Goal: Transaction & Acquisition: Obtain resource

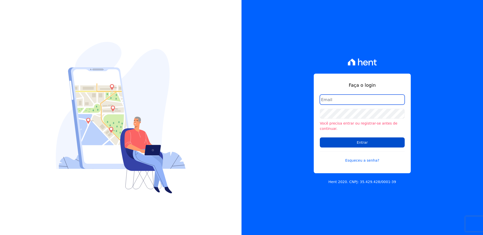
type input "[PERSON_NAME][EMAIL_ADDRESS][PERSON_NAME][DOMAIN_NAME]"
click at [362, 142] on input "Entrar" at bounding box center [362, 143] width 85 height 10
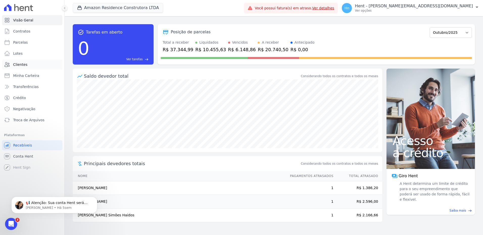
click at [26, 67] on link "Clientes" at bounding box center [32, 65] width 60 height 10
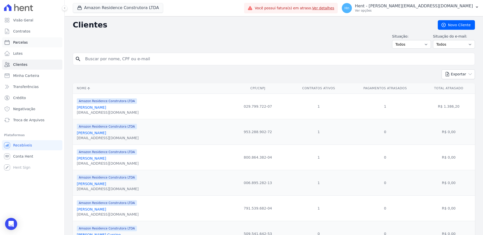
click at [25, 42] on span "Parcelas" at bounding box center [20, 42] width 15 height 5
select select
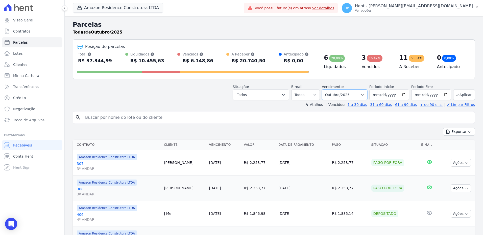
click at [363, 96] on select "Filtrar por período ──────── Todos os meses Dezembro/2022 Janeiro/2023 Fevereir…" at bounding box center [344, 95] width 45 height 11
click at [145, 10] on button "Amazon Residence Construtora LTDA" at bounding box center [118, 8] width 90 height 10
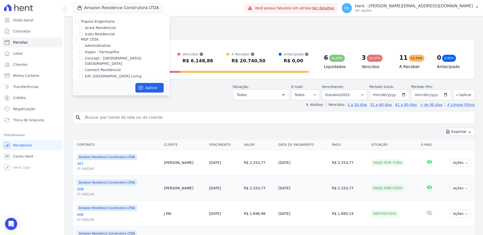
scroll to position [1650, 0]
click at [81, 88] on input "Mugango - Viva Iguaçu" at bounding box center [81, 90] width 4 height 4
checkbox input "true"
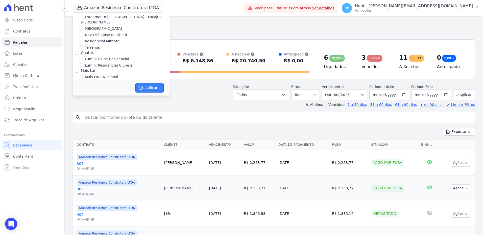
click at [143, 89] on icon "button" at bounding box center [140, 87] width 5 height 5
select select
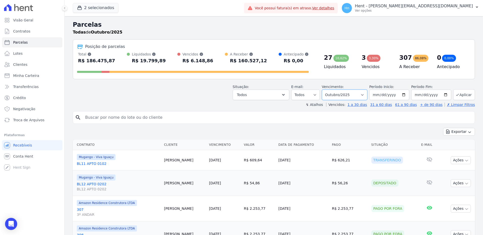
click at [356, 96] on select "Filtrar por período ──────── Todos os meses Dezembro/2022 Janeiro/2023 Fevereir…" at bounding box center [344, 95] width 45 height 11
click at [278, 95] on button "Todos" at bounding box center [261, 95] width 57 height 11
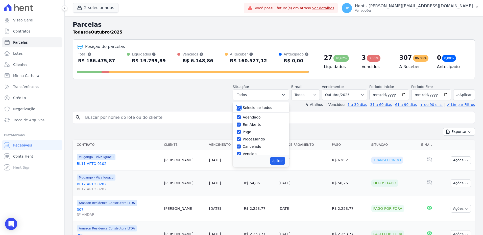
click at [241, 109] on input "Selecionar todos" at bounding box center [239, 108] width 4 height 4
checkbox input "false"
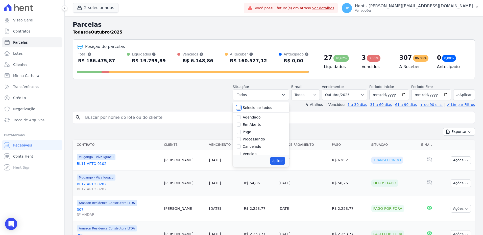
checkbox input "false"
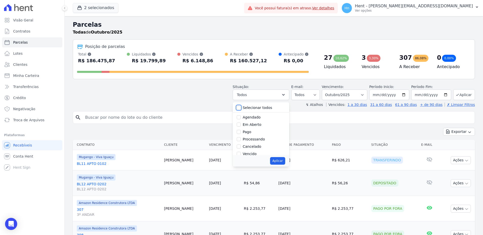
checkbox input "false"
click at [245, 120] on div "Vencido" at bounding box center [261, 120] width 49 height 7
click at [241, 119] on input "Vencido" at bounding box center [239, 120] width 4 height 4
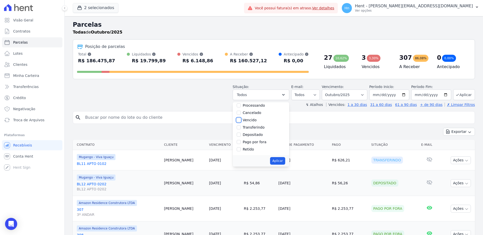
checkbox input "true"
click at [281, 161] on button "Aplicar" at bounding box center [277, 161] width 15 height 8
select select "overdue"
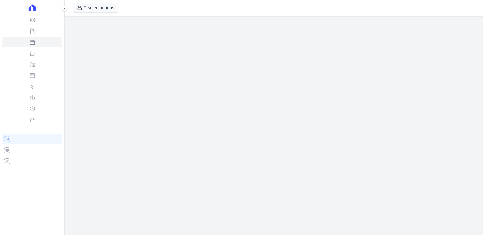
select select
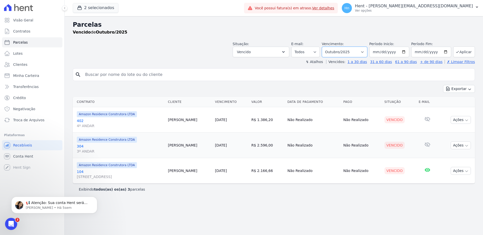
click at [343, 54] on select "Filtrar por período ──────── Todos os meses Dezembro/2022 Janeiro/2023 Fevereir…" at bounding box center [344, 52] width 45 height 11
click at [363, 53] on select "Filtrar por período ──────── Todos os meses Dezembro/2022 Janeiro/2023 Fevereir…" at bounding box center [344, 52] width 45 height 11
drag, startPoint x: 363, startPoint y: 53, endPoint x: 318, endPoint y: 53, distance: 44.7
click at [318, 53] on div "Situação: Agendado Em Aberto Pago Processando Cancelado Vencido Transferindo De…" at bounding box center [354, 49] width 242 height 16
click at [342, 53] on select "Filtrar por período ──────── Todos os meses Dezembro/2022 Janeiro/2023 Fevereir…" at bounding box center [344, 52] width 45 height 11
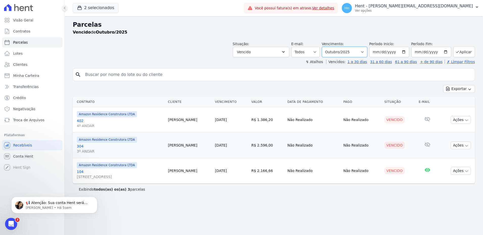
click at [336, 52] on select "Filtrar por período ──────── Todos os meses Dezembro/2022 Janeiro/2023 Fevereir…" at bounding box center [344, 52] width 45 height 11
click at [381, 55] on input "[DATE]" at bounding box center [389, 52] width 40 height 11
type input "[DATE]"
type input "2025-02-01"
type input "0001-02-01"
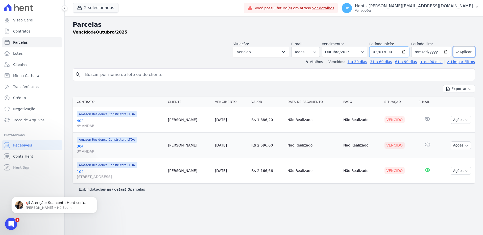
click at [386, 52] on input "0001-02-01" at bounding box center [389, 52] width 40 height 11
type input "2021-01-01"
click at [419, 52] on input "[DATE]" at bounding box center [431, 52] width 40 height 11
type input "[DATE]"
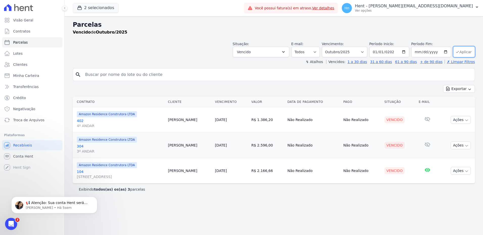
click at [465, 53] on button "Aplicar" at bounding box center [464, 51] width 22 height 11
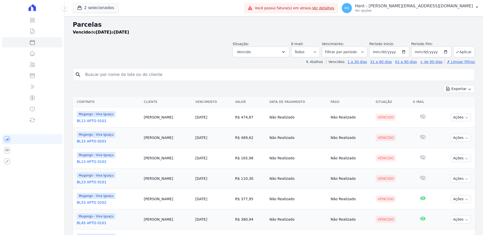
select select
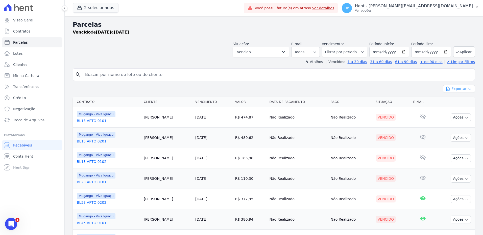
click at [462, 91] on button "Exportar" at bounding box center [459, 89] width 32 height 8
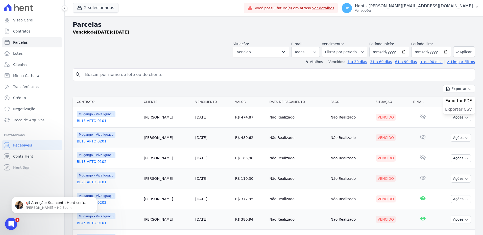
click at [459, 109] on span "Exportar CSV" at bounding box center [458, 109] width 27 height 5
click at [34, 46] on link "Parcelas" at bounding box center [32, 42] width 60 height 10
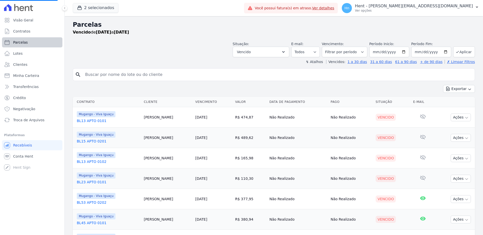
select select
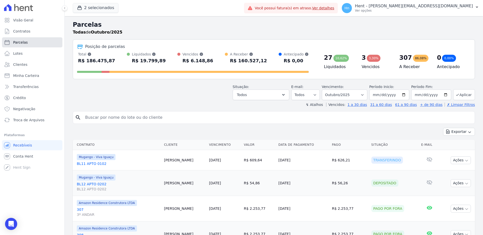
click at [34, 46] on link "Parcelas" at bounding box center [32, 42] width 60 height 10
select select
click at [285, 94] on icon "button" at bounding box center [283, 94] width 5 height 5
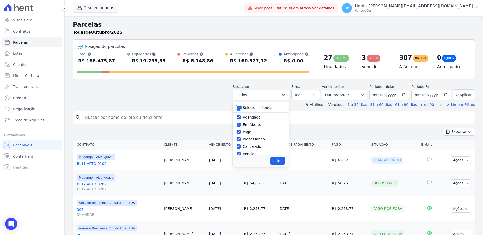
click at [241, 109] on input "Selecionar todos" at bounding box center [239, 108] width 4 height 4
checkbox input "false"
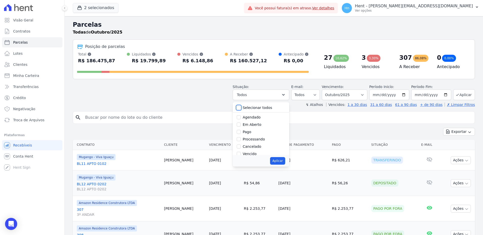
checkbox input "false"
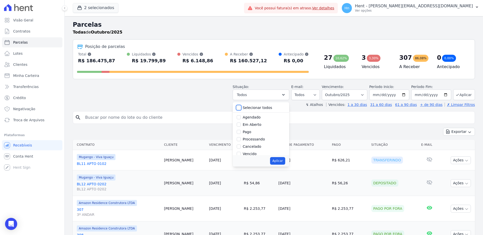
checkbox input "false"
click at [241, 130] on input "Vencido" at bounding box center [239, 129] width 4 height 4
checkbox input "true"
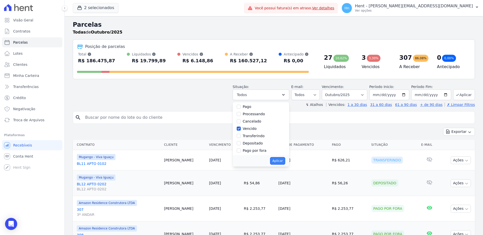
click at [280, 162] on button "Aplicar" at bounding box center [277, 161] width 15 height 8
select select "overdue"
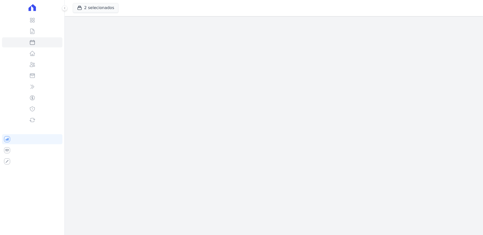
select select
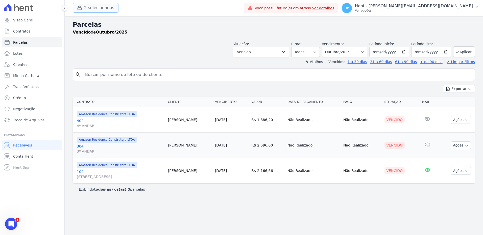
click at [95, 7] on button "2 selecionados" at bounding box center [96, 8] width 46 height 10
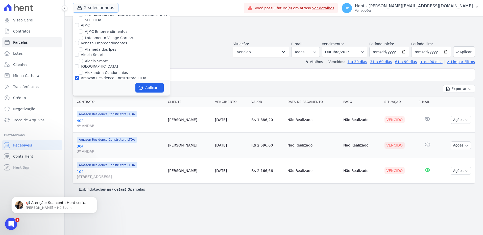
scroll to position [227, 0]
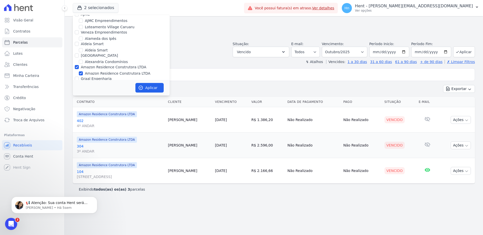
click at [80, 65] on div "Amazon Residence Construtora LTDA" at bounding box center [121, 67] width 97 height 5
click at [77, 65] on input "Amazon Residence Construtora LTDA" at bounding box center [77, 67] width 4 height 4
checkbox input "false"
click at [148, 87] on button "Aplicar" at bounding box center [149, 88] width 28 height 10
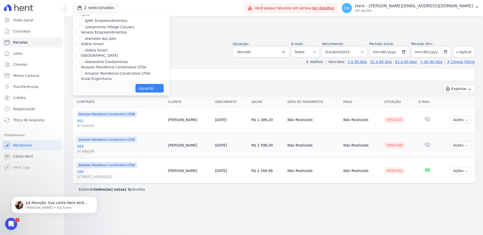
select select
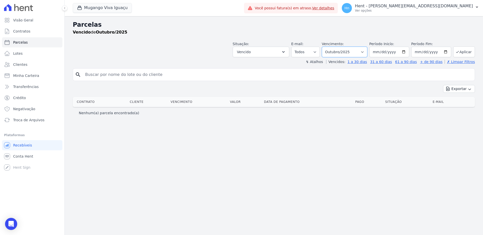
click at [358, 50] on select "Filtrar por período ──────── Todos os meses Março/2023 Abril/2023 Maio/2023 Jun…" at bounding box center [344, 52] width 45 height 11
click at [385, 50] on input "[DATE]" at bounding box center [389, 52] width 40 height 11
type input "[DATE]"
click at [425, 55] on input "2025-10-31" at bounding box center [431, 52] width 40 height 11
type input "[DATE]"
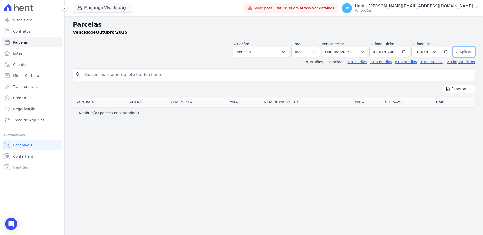
click at [465, 50] on button "Aplicar" at bounding box center [464, 51] width 22 height 11
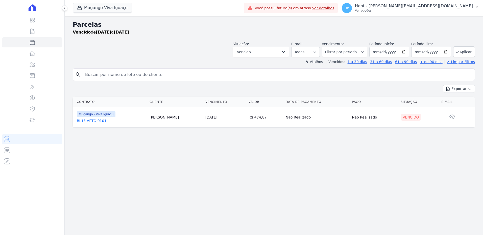
select select
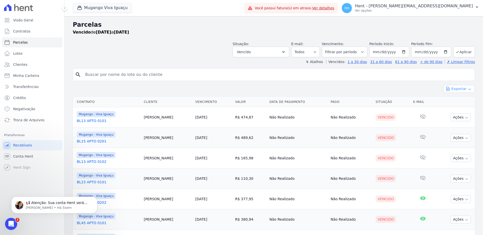
click at [458, 88] on button "Exportar" at bounding box center [459, 89] width 32 height 8
click at [455, 110] on span "Exportar CSV" at bounding box center [458, 109] width 27 height 5
